Goal: Task Accomplishment & Management: Manage account settings

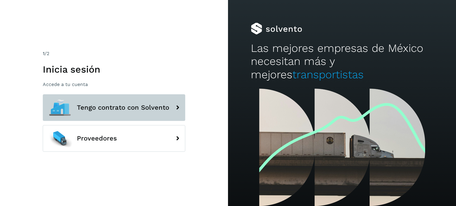
click at [140, 103] on button "Tengo contrato con Solvento" at bounding box center [114, 107] width 143 height 27
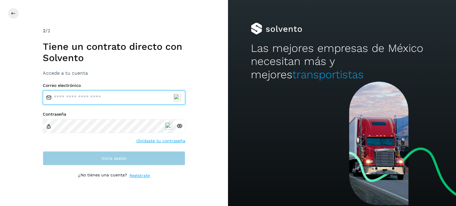
type input "**********"
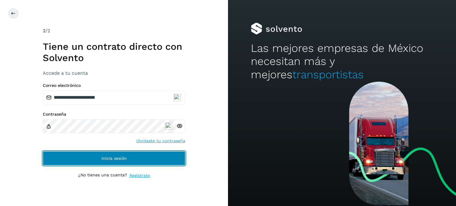
click at [89, 163] on button "Inicia sesión" at bounding box center [114, 158] width 143 height 14
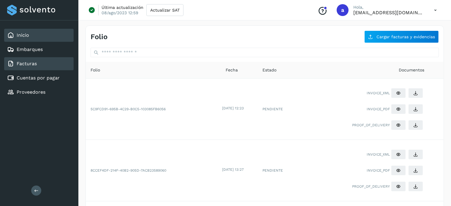
click at [16, 37] on div "Inicio" at bounding box center [18, 35] width 22 height 7
